Goal: Transaction & Acquisition: Book appointment/travel/reservation

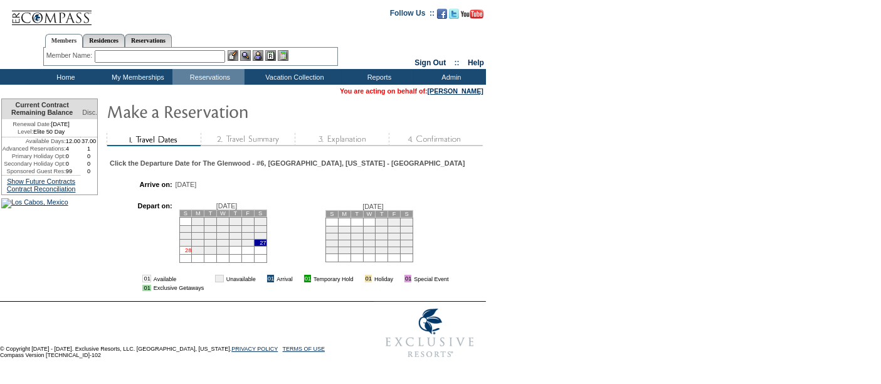
click at [191, 253] on link "28" at bounding box center [188, 250] width 6 height 6
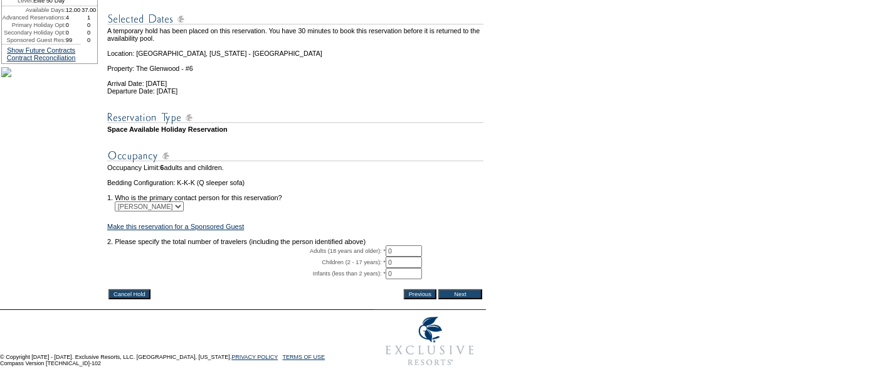
scroll to position [183, 0]
drag, startPoint x: 401, startPoint y: 230, endPoint x: 322, endPoint y: 232, distance: 78.4
click at [322, 245] on tr "Adults (18 years and older): * 0 * *" at bounding box center [295, 250] width 376 height 11
type input "2"
click at [458, 289] on input "Next" at bounding box center [460, 294] width 44 height 10
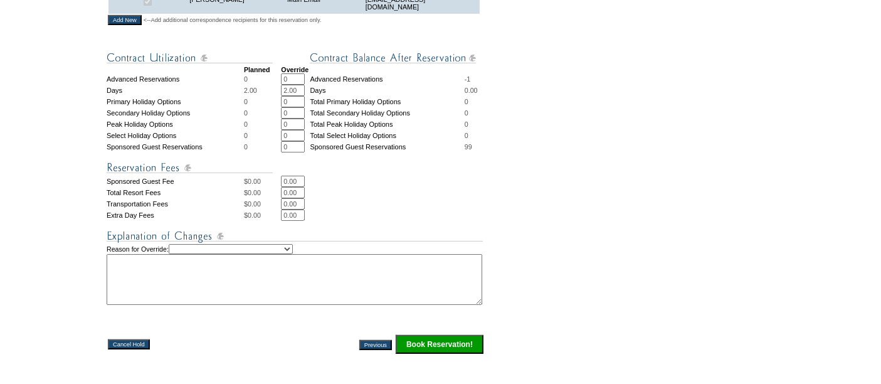
scroll to position [498, 0]
click at [416, 334] on input "Book Reservation!" at bounding box center [440, 343] width 88 height 19
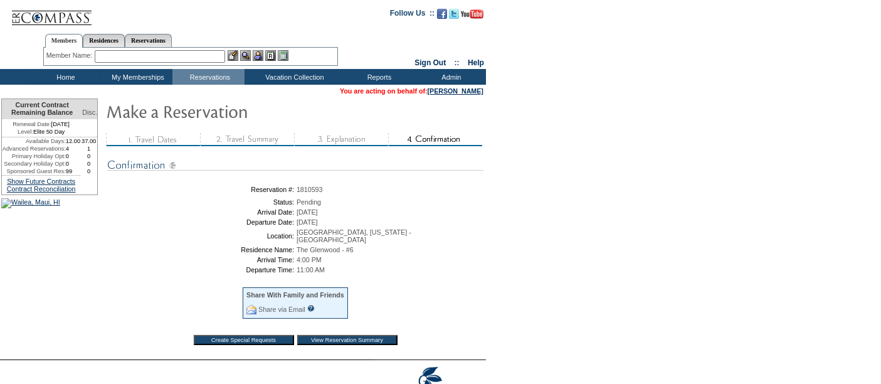
click at [373, 335] on input "View Reservation Summary" at bounding box center [347, 340] width 100 height 10
